Goal: Task Accomplishment & Management: Manage account settings

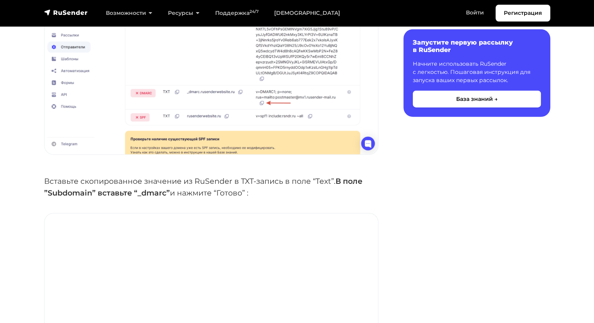
scroll to position [2015, 0]
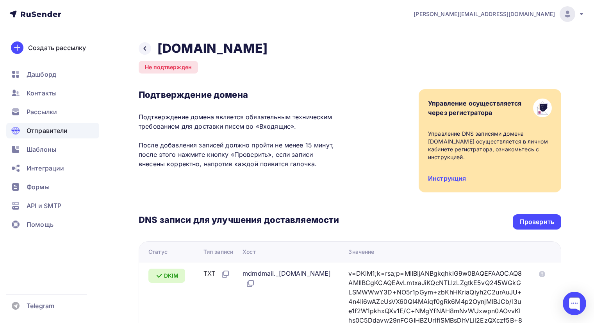
scroll to position [186, 0]
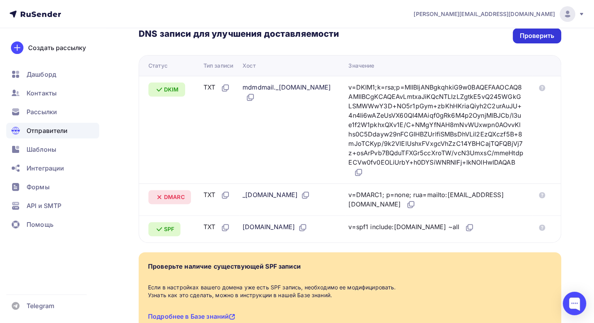
click at [539, 37] on div "Проверить" at bounding box center [537, 35] width 34 height 9
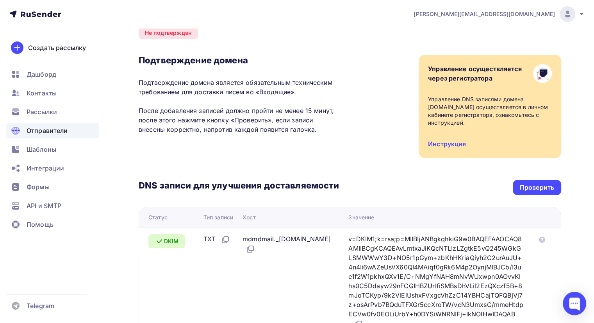
scroll to position [36, 0]
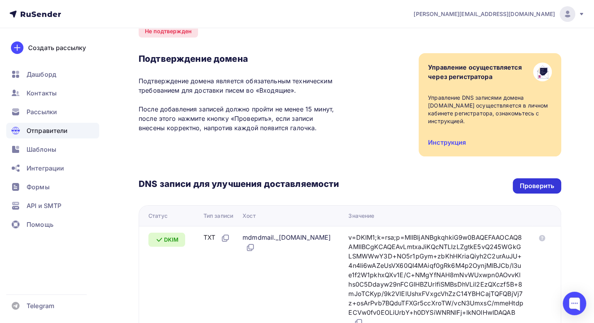
click at [542, 185] on div "Проверить" at bounding box center [537, 185] width 34 height 9
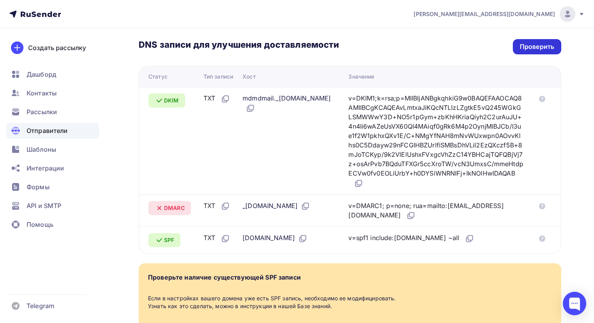
scroll to position [180, 0]
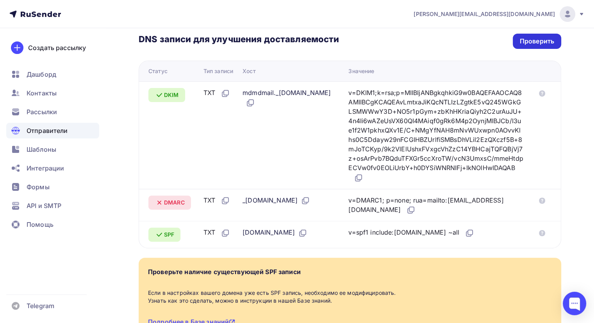
click at [520, 38] on div "Проверить" at bounding box center [537, 41] width 34 height 9
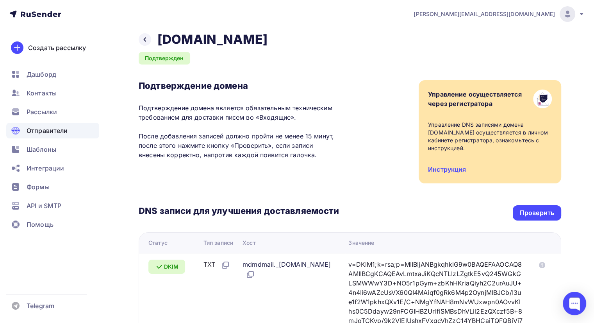
scroll to position [0, 0]
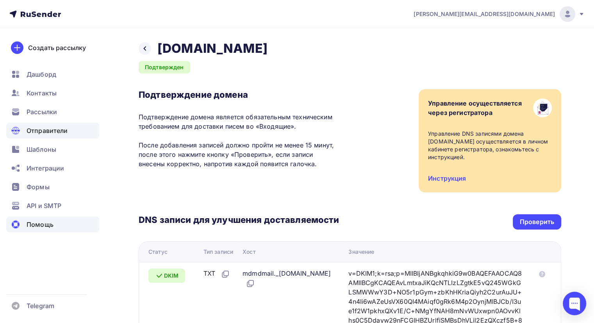
click at [71, 216] on div "Помощь" at bounding box center [52, 224] width 93 height 16
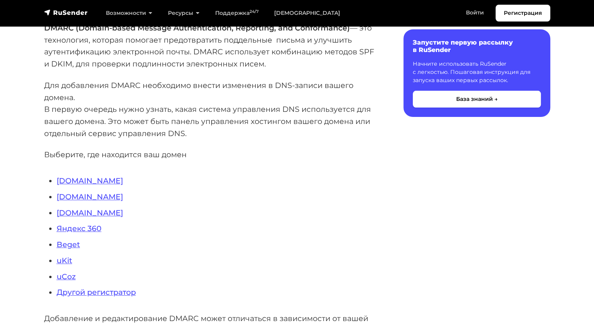
scroll to position [119, 0]
click at [71, 180] on link "Reg.ru" at bounding box center [90, 180] width 66 height 9
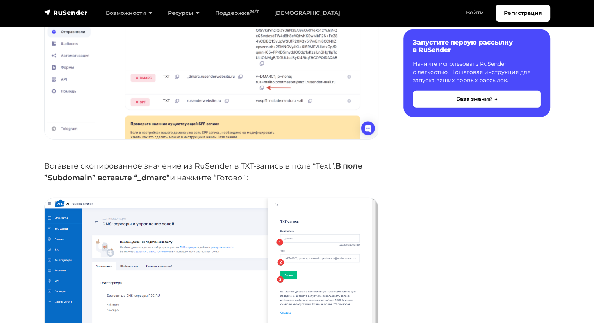
scroll to position [2032, 0]
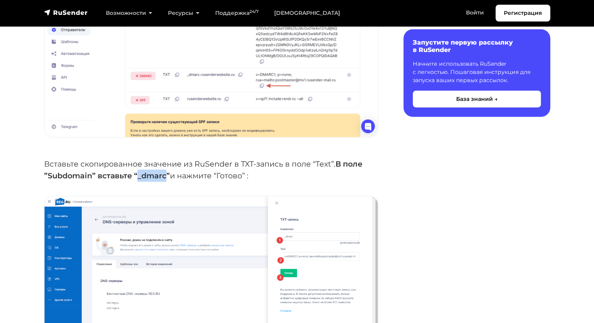
drag, startPoint x: 166, startPoint y: 159, endPoint x: 138, endPoint y: 162, distance: 28.3
click at [138, 162] on strong "В поле ”Subdomain” вставьте “_dmarc”" at bounding box center [203, 169] width 318 height 21
copy strong "_dmarc"
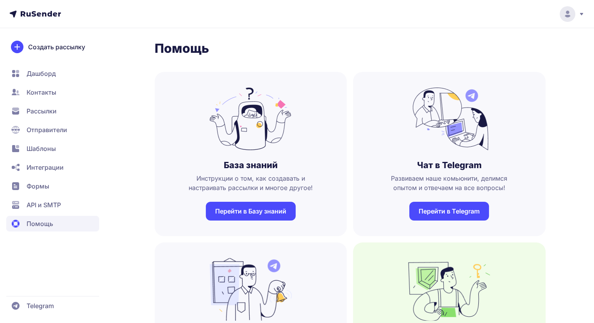
click at [53, 205] on span "API и SMTP" at bounding box center [44, 204] width 34 height 9
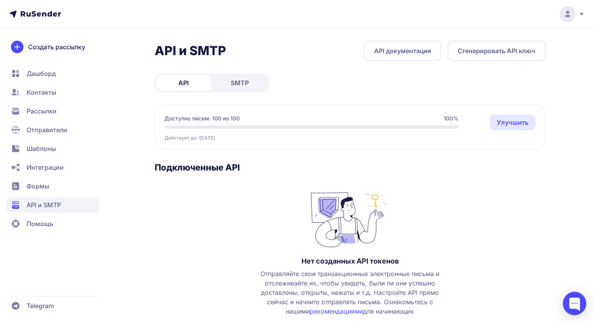
click at [236, 100] on div "API и SMTP API документация Сгенерировать API ключ API SMTP Доступно писем: 100…" at bounding box center [350, 205] width 391 height 328
click at [245, 88] on link "SMTP" at bounding box center [240, 83] width 55 height 16
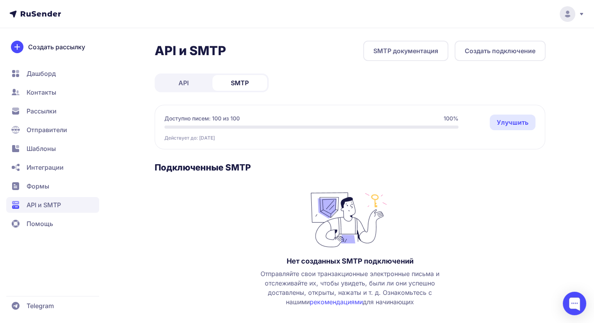
click at [571, 11] on circle at bounding box center [568, 14] width 16 height 16
click at [490, 39] on span "Аккаунт" at bounding box center [481, 38] width 25 height 9
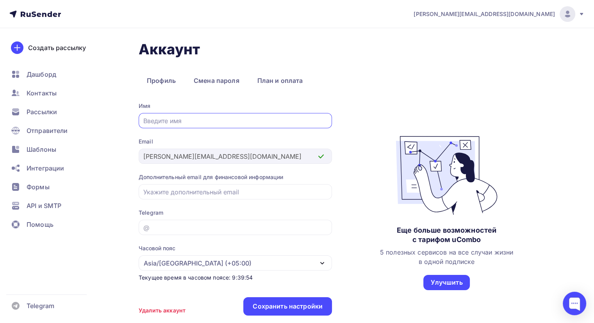
click at [237, 122] on input "text" at bounding box center [235, 120] width 184 height 9
type input "B"
type input "[PERSON_NAME]"
click at [230, 81] on link "Смена пароля" at bounding box center [217, 80] width 62 height 18
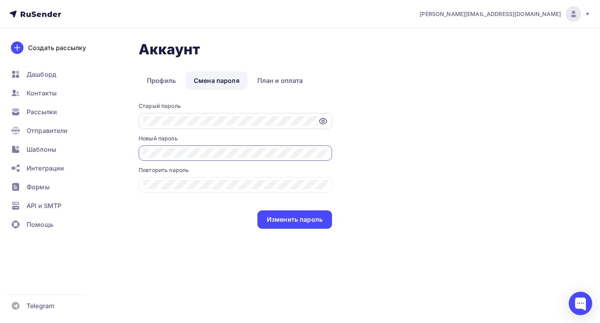
click at [321, 120] on icon at bounding box center [322, 120] width 9 height 9
click at [175, 82] on link "Профиль" at bounding box center [161, 80] width 45 height 18
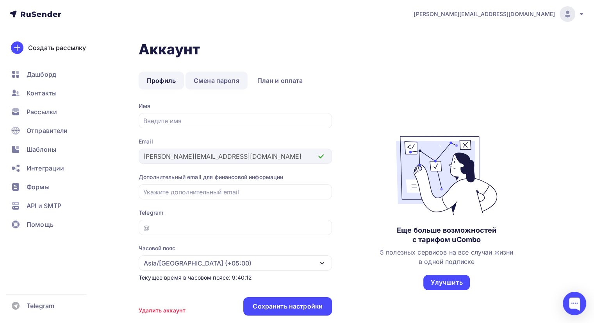
click at [217, 86] on link "Смена пароля" at bounding box center [217, 80] width 62 height 18
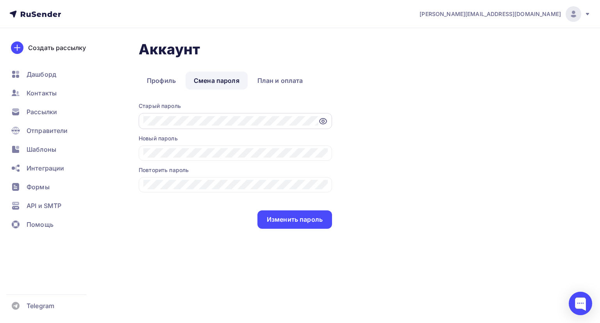
click at [325, 118] on icon at bounding box center [322, 120] width 9 height 9
click at [98, 128] on div "[PERSON_NAME][EMAIL_ADDRESS][DOMAIN_NAME] Аккаунт Тарифы Выйти Создать рассылку…" at bounding box center [300, 141] width 600 height 282
click at [460, 118] on div "Аккаунт Профиль Смена пароля План и оплата Профиль Смена пароля План и оплата С…" at bounding box center [353, 135] width 429 height 188
click at [166, 79] on link "Профиль" at bounding box center [161, 80] width 45 height 18
